Goal: Task Accomplishment & Management: Manage account settings

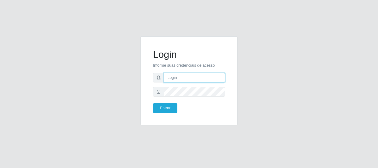
click at [173, 77] on input "text" at bounding box center [194, 78] width 61 height 10
type input "[EMAIL_ADDRESS][DOMAIN_NAME]"
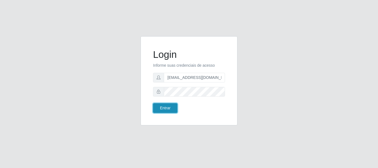
click at [160, 108] on button "Entrar" at bounding box center [165, 108] width 24 height 10
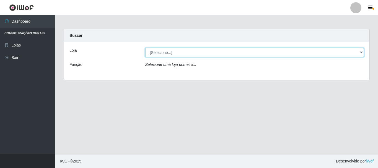
click at [361, 52] on select "[Selecione...] SuperFácil Atacado - Rodoviária" at bounding box center [254, 53] width 219 height 10
select select "400"
click at [145, 48] on select "[Selecione...] SuperFácil Atacado - Rodoviária" at bounding box center [254, 53] width 219 height 10
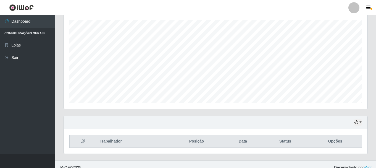
scroll to position [101, 0]
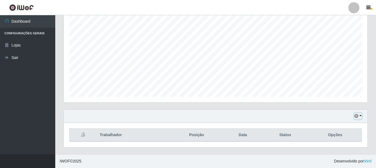
click at [358, 115] on icon "button" at bounding box center [357, 116] width 4 height 4
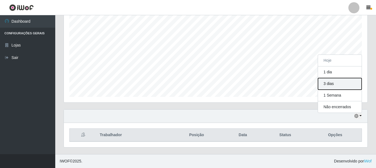
click at [331, 86] on button "3 dias" at bounding box center [340, 84] width 44 height 12
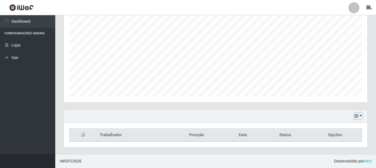
click at [356, 115] on icon "button" at bounding box center [357, 116] width 4 height 4
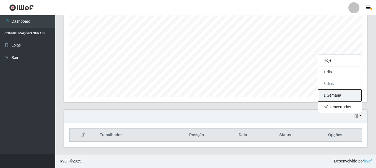
click at [330, 95] on button "1 Semana" at bounding box center [340, 96] width 44 height 12
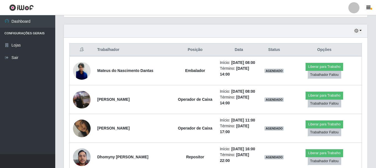
scroll to position [184, 0]
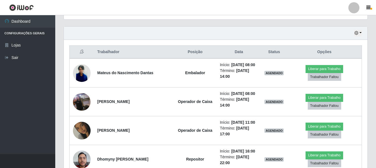
click at [22, 116] on ul "Dashboard Configurações Gerais Lojas Sair" at bounding box center [27, 84] width 55 height 139
click at [357, 34] on icon "button" at bounding box center [357, 33] width 4 height 4
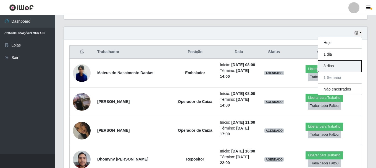
click at [334, 63] on button "3 dias" at bounding box center [340, 66] width 44 height 12
